Goal: Transaction & Acquisition: Purchase product/service

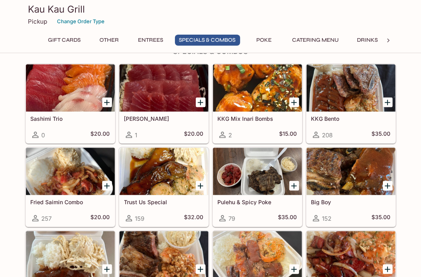
scroll to position [768, 0]
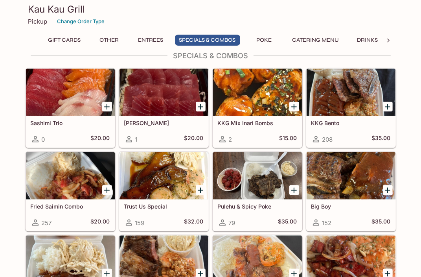
click at [108, 40] on button "Other" at bounding box center [109, 40] width 35 height 11
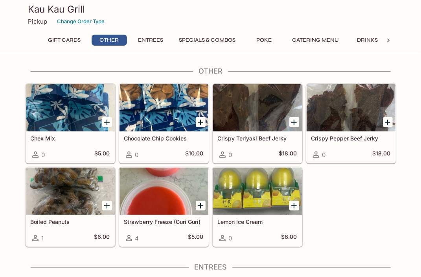
scroll to position [194, 0]
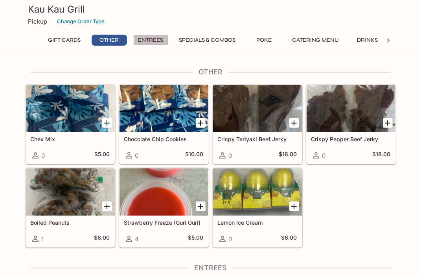
click at [156, 41] on button "Entrees" at bounding box center [150, 40] width 35 height 11
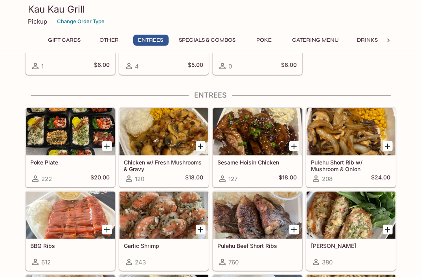
scroll to position [389, 0]
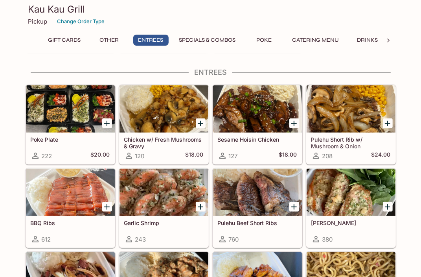
click at [66, 118] on div at bounding box center [70, 108] width 89 height 47
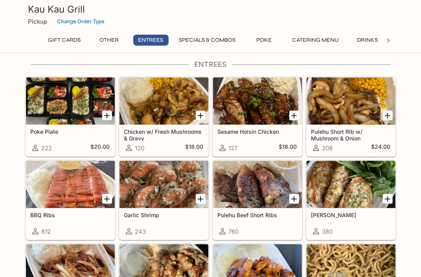
scroll to position [411, 0]
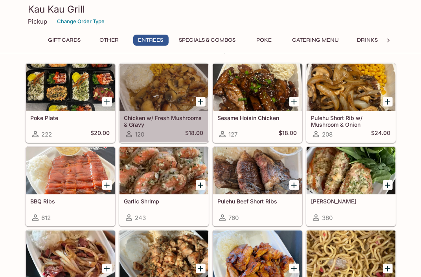
click at [145, 97] on div at bounding box center [163, 87] width 89 height 47
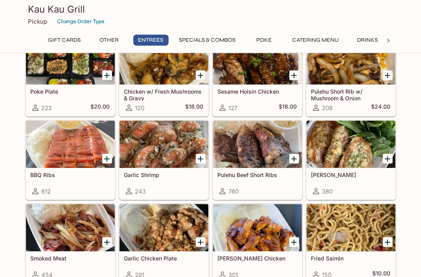
scroll to position [450, 0]
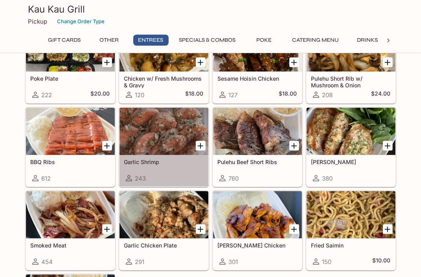
click at [142, 128] on div at bounding box center [163, 131] width 89 height 47
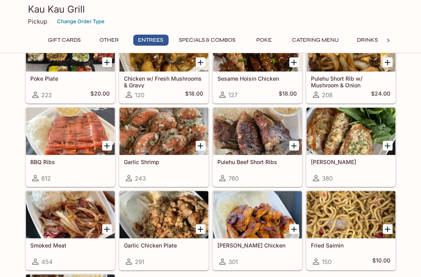
scroll to position [489, 0]
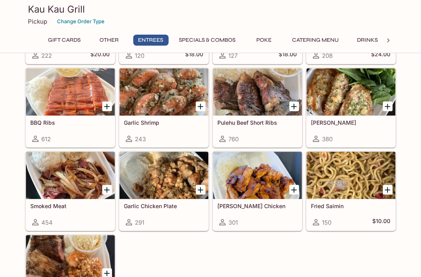
click at [157, 178] on div at bounding box center [163, 175] width 89 height 47
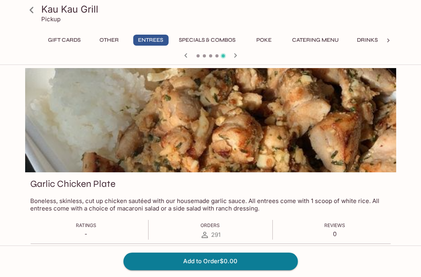
click at [184, 57] on icon "button" at bounding box center [185, 55] width 9 height 9
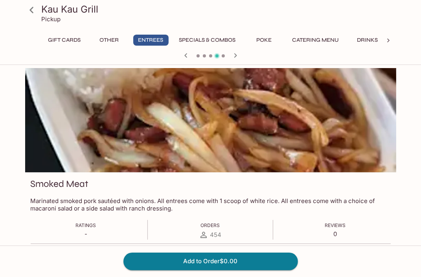
click at [184, 57] on icon "button" at bounding box center [185, 55] width 9 height 9
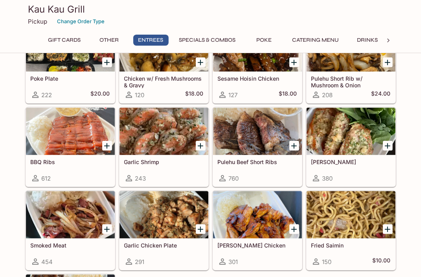
scroll to position [489, 0]
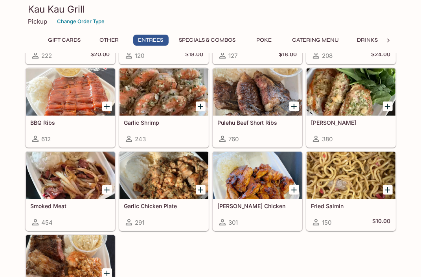
click at [346, 98] on div at bounding box center [350, 91] width 89 height 47
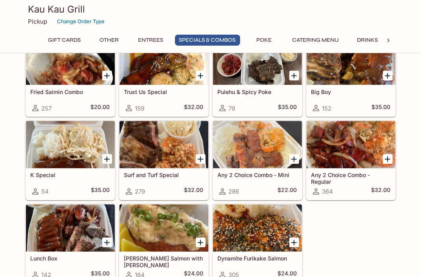
scroll to position [843, 0]
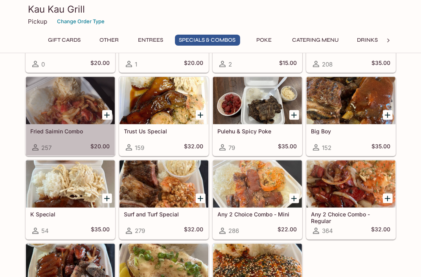
click at [55, 114] on div at bounding box center [70, 100] width 89 height 47
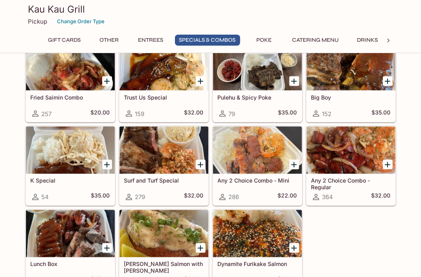
scroll to position [882, 0]
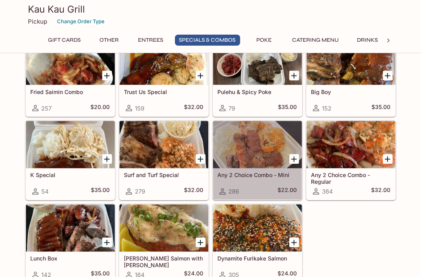
click at [236, 155] on div at bounding box center [257, 144] width 89 height 47
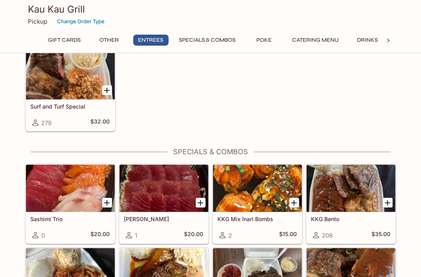
scroll to position [686, 0]
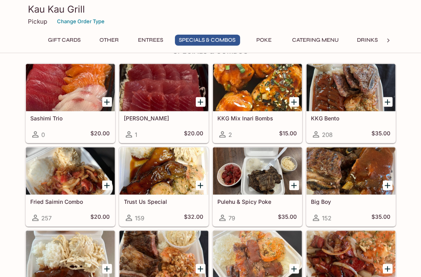
scroll to position [786, 0]
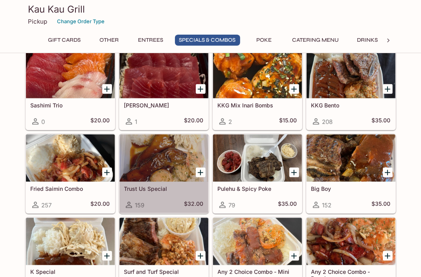
click at [151, 185] on h5 "Trust Us Special" at bounding box center [163, 188] width 79 height 7
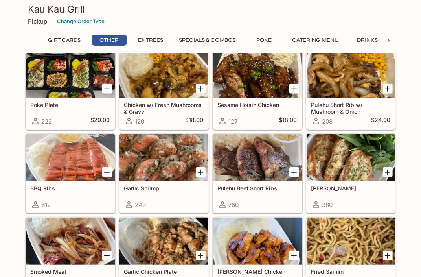
scroll to position [372, 0]
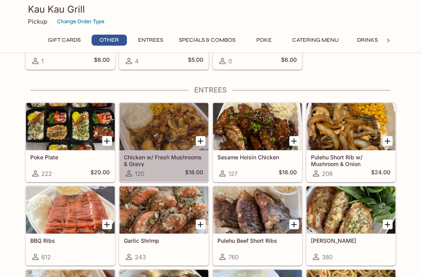
click at [179, 154] on h5 "Chicken w/ Fresh Mushrooms & Gravy" at bounding box center [163, 160] width 79 height 13
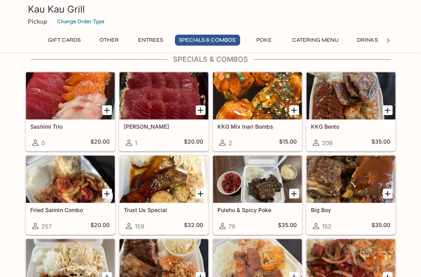
scroll to position [804, 0]
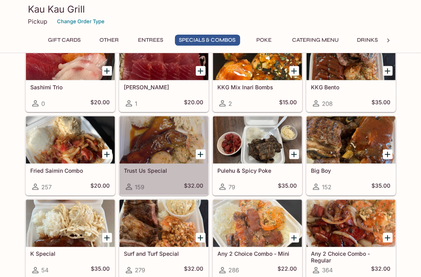
click at [163, 156] on div at bounding box center [163, 139] width 89 height 47
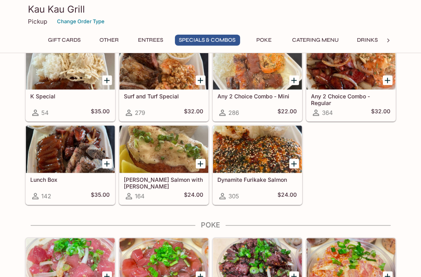
scroll to position [921, 0]
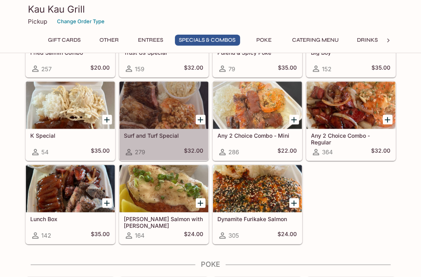
click at [151, 132] on h5 "Surf and Turf Special" at bounding box center [163, 135] width 79 height 7
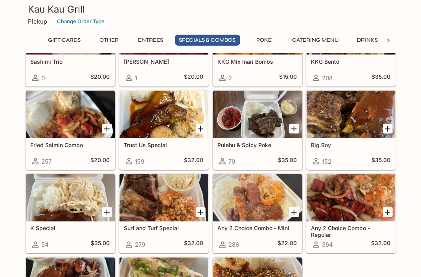
scroll to position [843, 0]
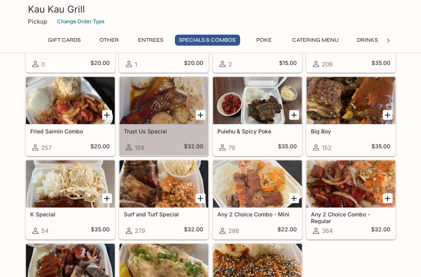
click at [148, 128] on h5 "Trust Us Special" at bounding box center [163, 131] width 79 height 7
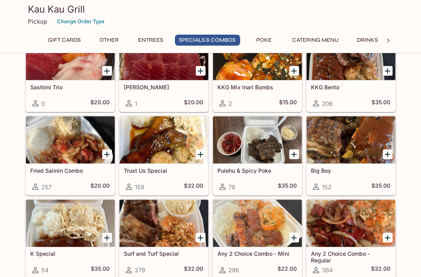
scroll to position [843, 0]
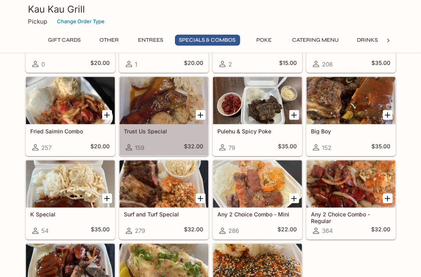
click at [161, 119] on div at bounding box center [163, 100] width 89 height 47
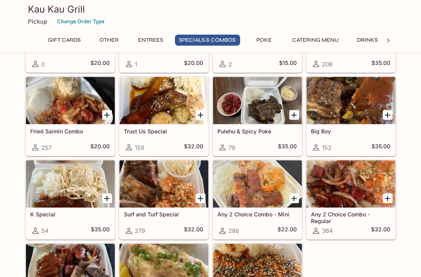
scroll to position [882, 0]
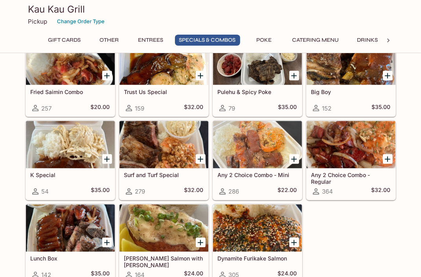
click at [247, 156] on div at bounding box center [257, 144] width 89 height 47
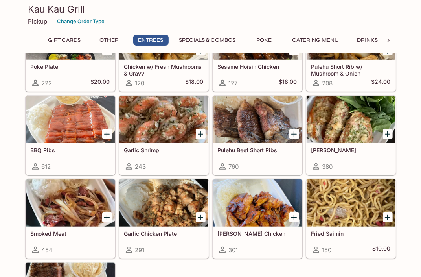
scroll to position [450, 0]
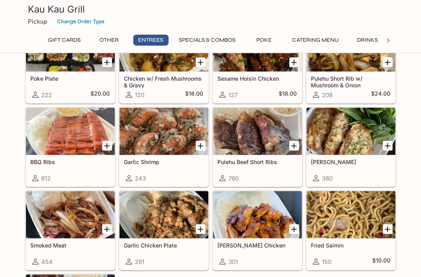
click at [261, 160] on h5 "Pulehu Beef Short Ribs" at bounding box center [257, 161] width 79 height 7
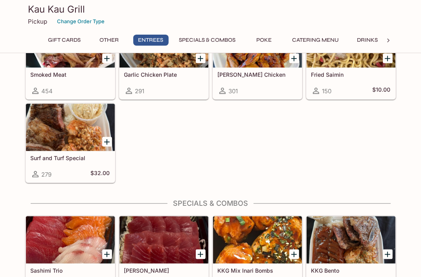
scroll to position [607, 0]
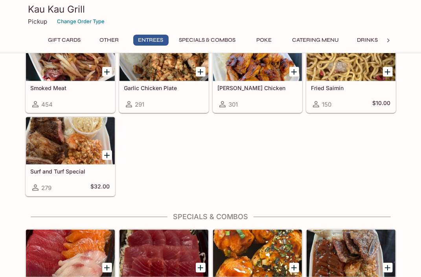
click at [80, 148] on div at bounding box center [70, 140] width 89 height 47
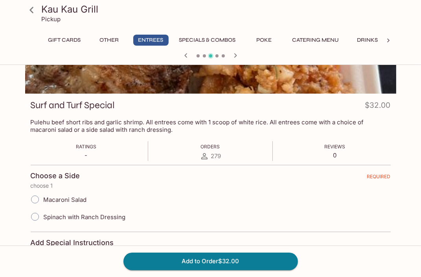
scroll to position [157, 0]
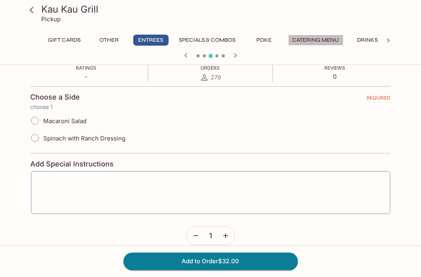
click at [316, 40] on button "Catering Menu" at bounding box center [315, 40] width 55 height 11
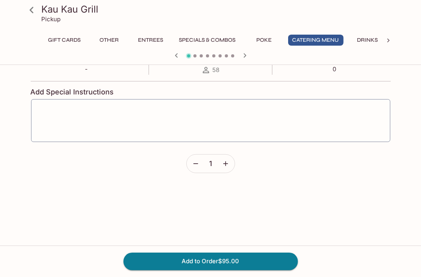
click at [313, 40] on button "Catering Menu" at bounding box center [315, 40] width 55 height 11
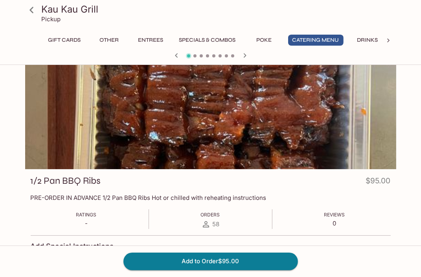
scroll to position [0, 0]
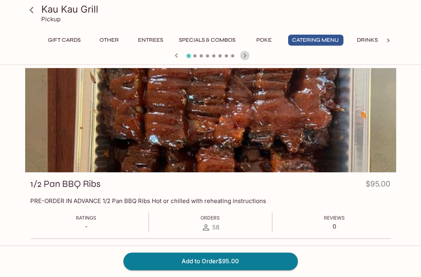
click at [244, 59] on icon "button" at bounding box center [244, 55] width 9 height 9
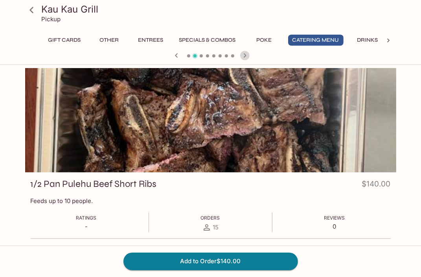
click at [244, 53] on icon "button" at bounding box center [244, 55] width 3 height 4
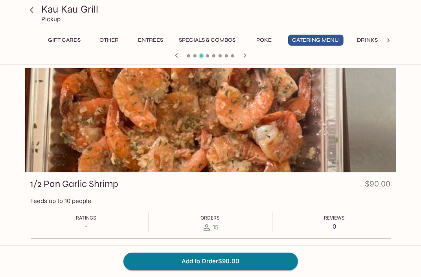
click at [174, 58] on icon "button" at bounding box center [176, 55] width 9 height 9
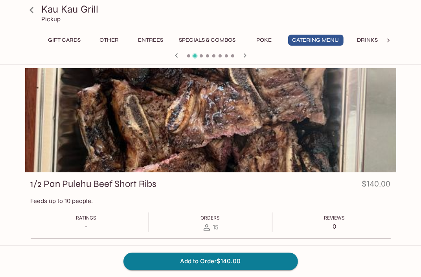
click at [172, 51] on icon "button" at bounding box center [176, 55] width 9 height 9
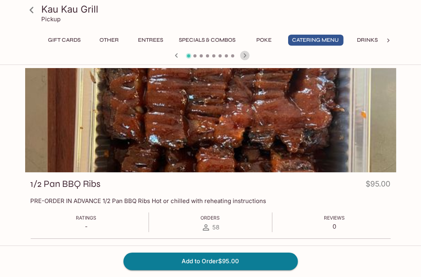
click at [242, 55] on icon "button" at bounding box center [244, 55] width 9 height 9
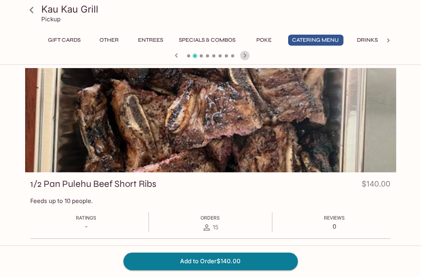
click at [242, 55] on icon "button" at bounding box center [244, 55] width 9 height 9
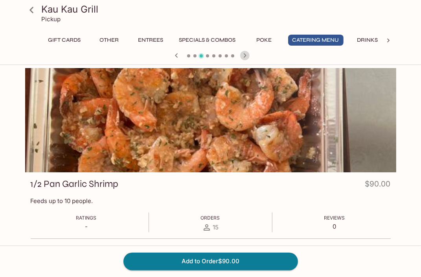
click at [242, 55] on icon "button" at bounding box center [244, 55] width 9 height 9
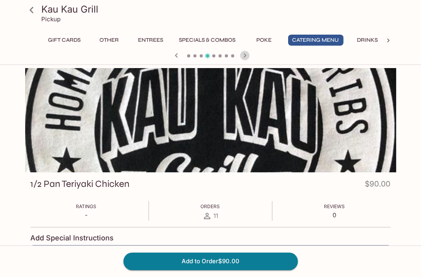
click at [242, 55] on icon "button" at bounding box center [244, 55] width 9 height 9
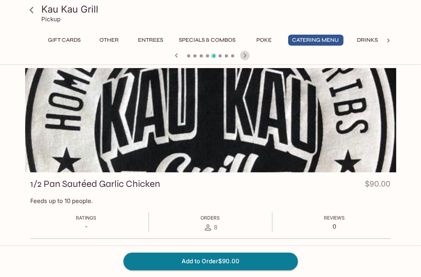
click at [242, 55] on icon "button" at bounding box center [244, 55] width 9 height 9
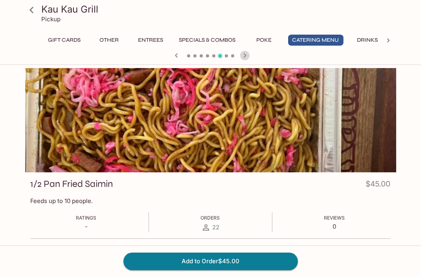
click at [242, 55] on icon "button" at bounding box center [244, 55] width 9 height 9
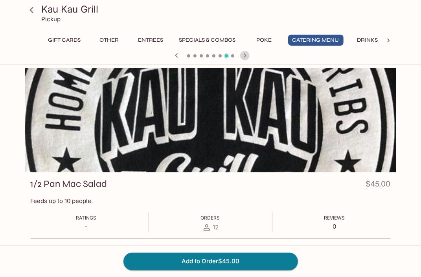
click at [242, 55] on icon "button" at bounding box center [244, 55] width 9 height 9
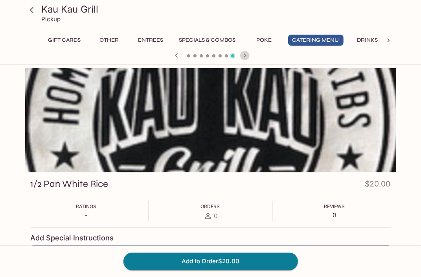
click at [242, 55] on icon "button" at bounding box center [244, 55] width 9 height 9
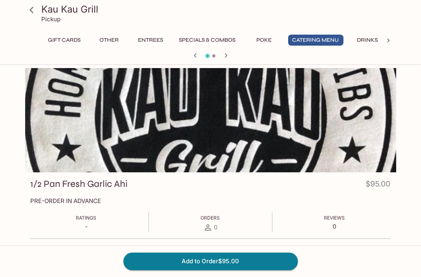
click at [242, 55] on div at bounding box center [210, 56] width 377 height 12
